Goal: Check status: Check status

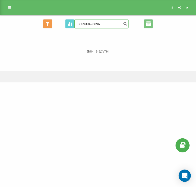
click at [104, 21] on input "380930423896" at bounding box center [101, 23] width 54 height 9
drag, startPoint x: 104, startPoint y: 21, endPoint x: 82, endPoint y: 24, distance: 22.4
click at [82, 24] on input "380930423896" at bounding box center [101, 23] width 54 height 9
click at [146, 26] on input "[DATE] - [DATE]" at bounding box center [148, 23] width 9 height 9
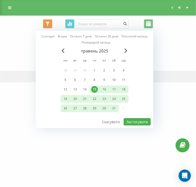
click at [52, 35] on link "Сьогодні" at bounding box center [47, 36] width 13 height 6
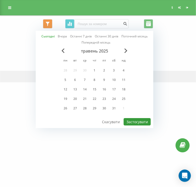
click at [141, 120] on button "Застосувати" at bounding box center [137, 121] width 27 height 7
type input "[DATE] - [DATE]"
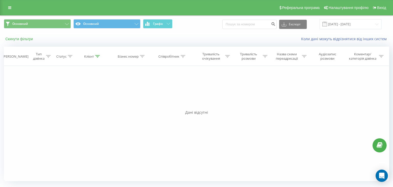
click at [25, 39] on button "Скинути фільтри" at bounding box center [20, 39] width 32 height 5
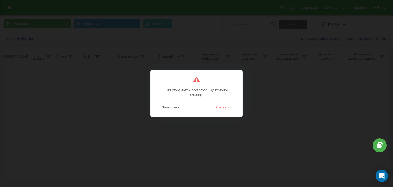
click at [196, 109] on button "Скинути" at bounding box center [223, 107] width 19 height 7
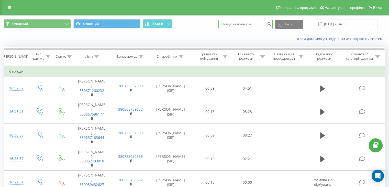
click at [196, 20] on input at bounding box center [245, 24] width 54 height 9
